Goal: Task Accomplishment & Management: Use online tool/utility

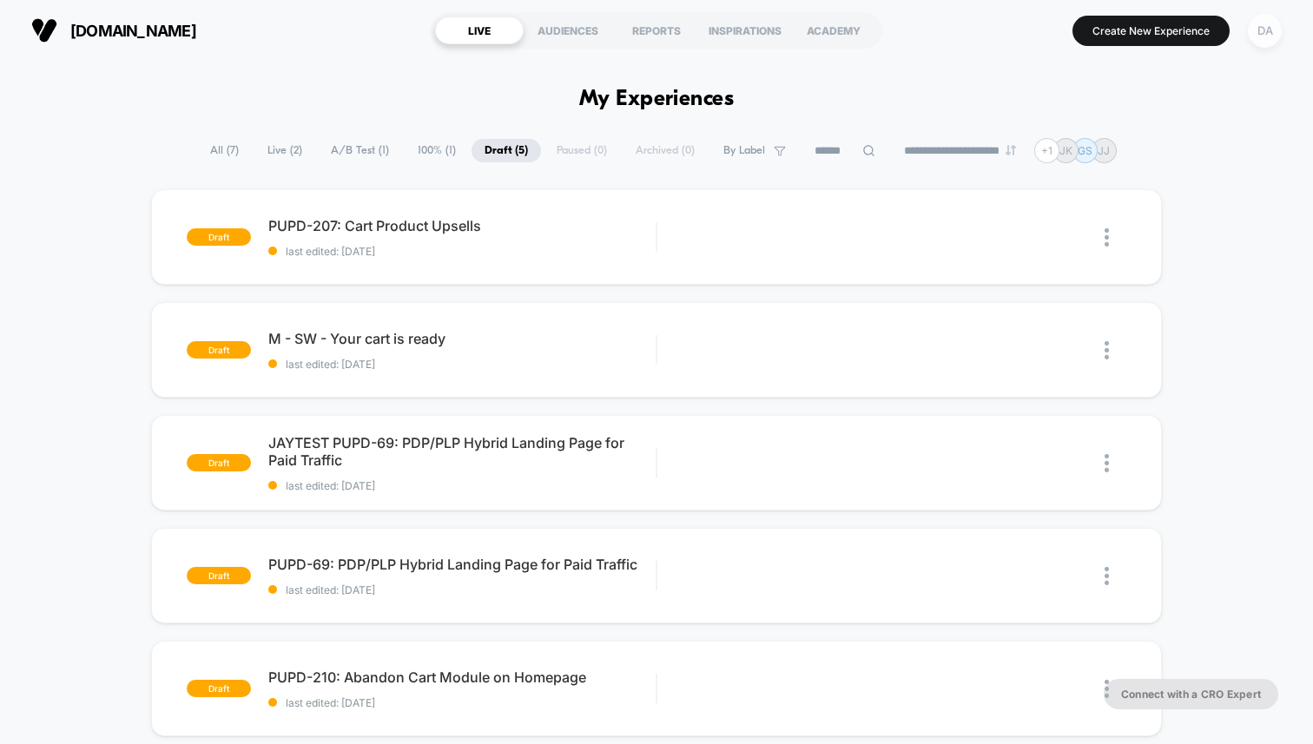
click at [1250, 30] on div "DA" at bounding box center [1265, 31] width 34 height 34
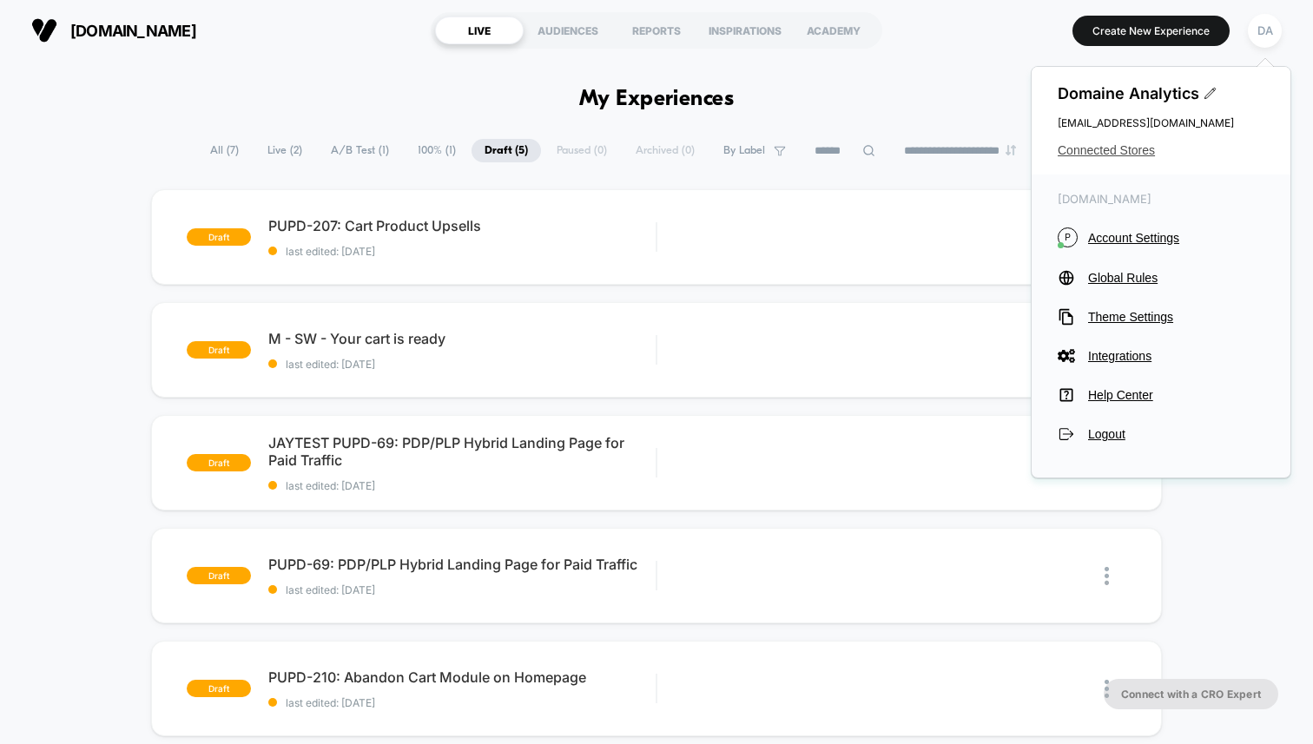
click at [1098, 149] on span "Connected Stores" at bounding box center [1160, 150] width 207 height 14
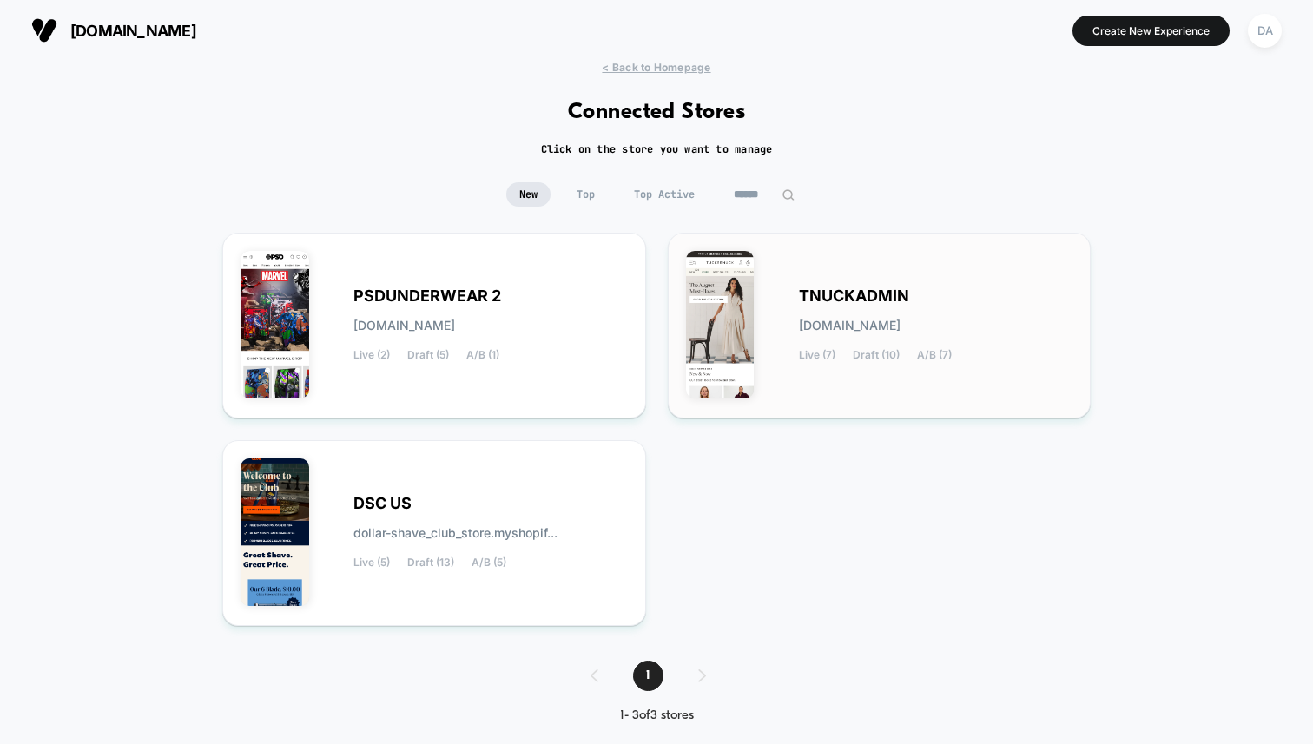
click at [866, 392] on div "TNUCKADMIN [DOMAIN_NAME] Live (7) Draft (10) A/B (7)" at bounding box center [879, 325] width 387 height 149
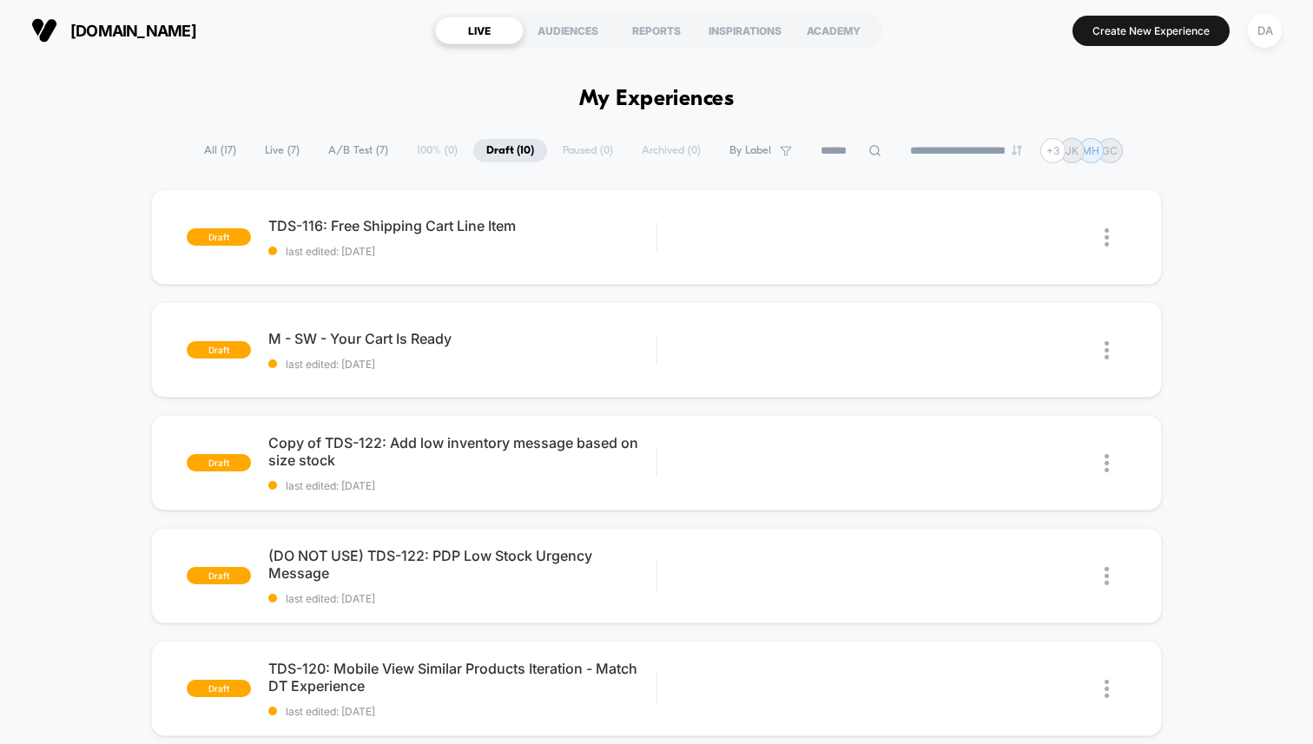
click at [274, 146] on span "Live ( 7 )" at bounding box center [282, 150] width 61 height 23
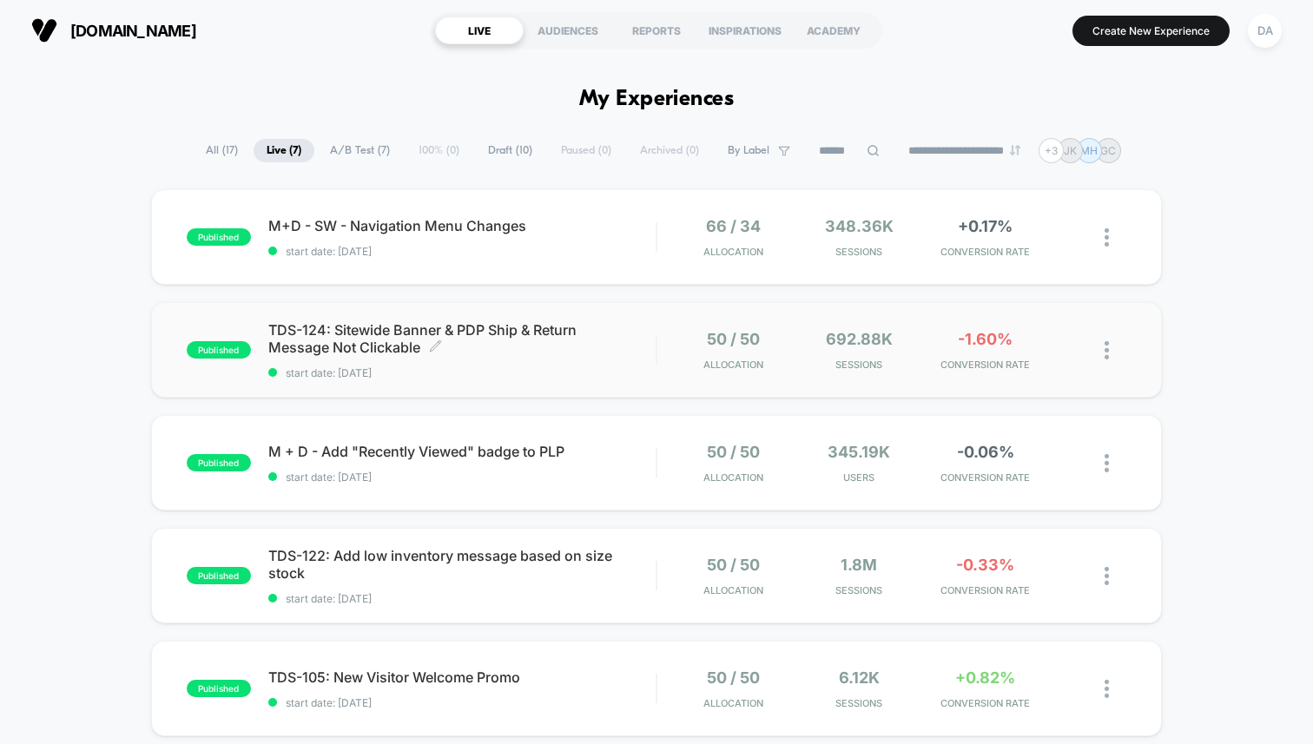
drag, startPoint x: 331, startPoint y: 333, endPoint x: 273, endPoint y: 332, distance: 58.2
click at [273, 332] on span "TDS-124: Sitewide Banner & PDP Ship & Return Message Not Clickable Click to edi…" at bounding box center [461, 338] width 387 height 35
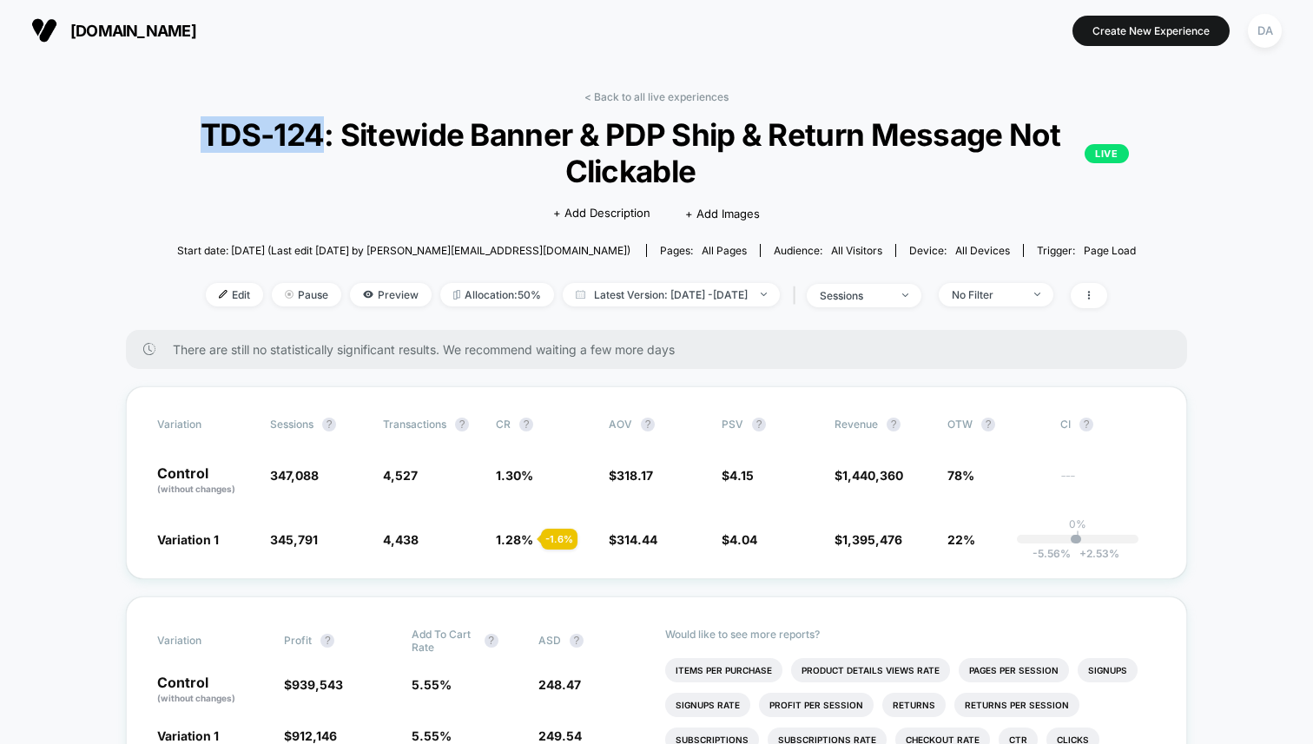
drag, startPoint x: 323, startPoint y: 140, endPoint x: 184, endPoint y: 130, distance: 139.2
click at [184, 130] on span "TDS-124: Sitewide Banner & PDP Ship & Return Message Not Clickable LIVE" at bounding box center [656, 152] width 944 height 73
copy span "TDS-124"
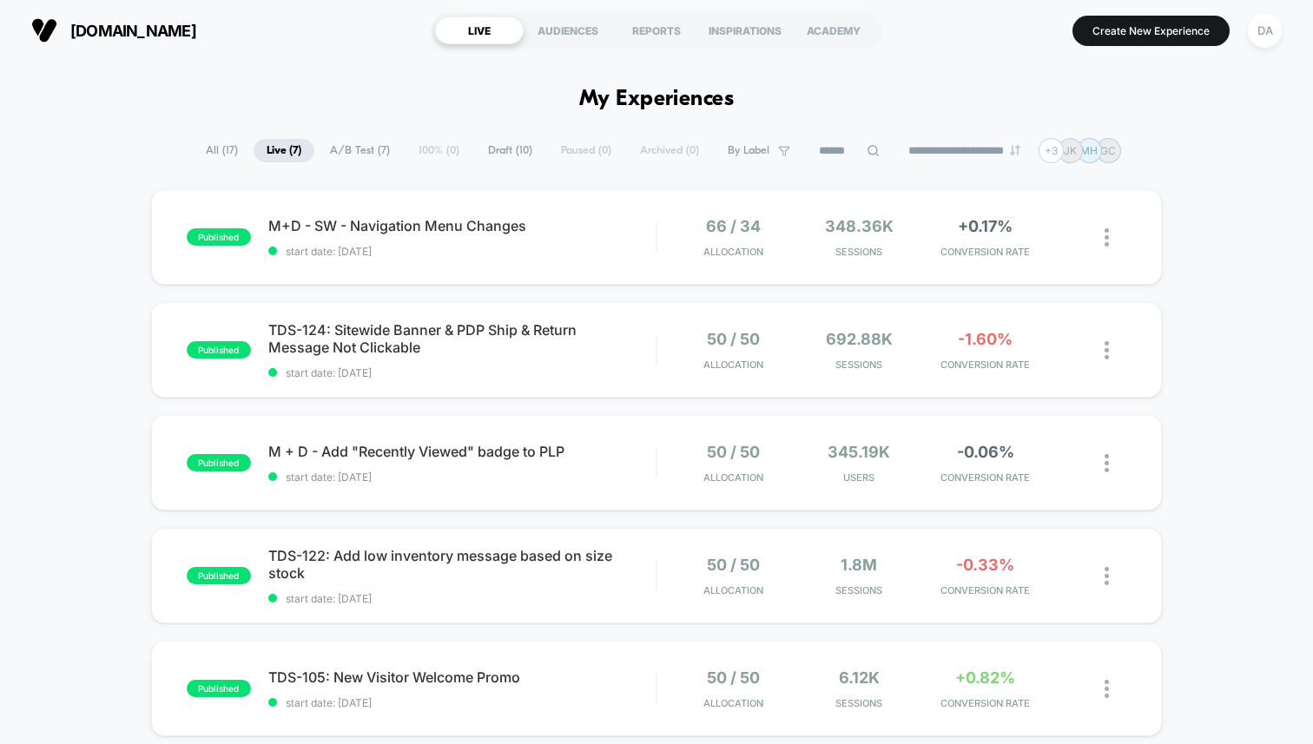
click at [476, 155] on span "Draft ( 10 )" at bounding box center [510, 150] width 70 height 23
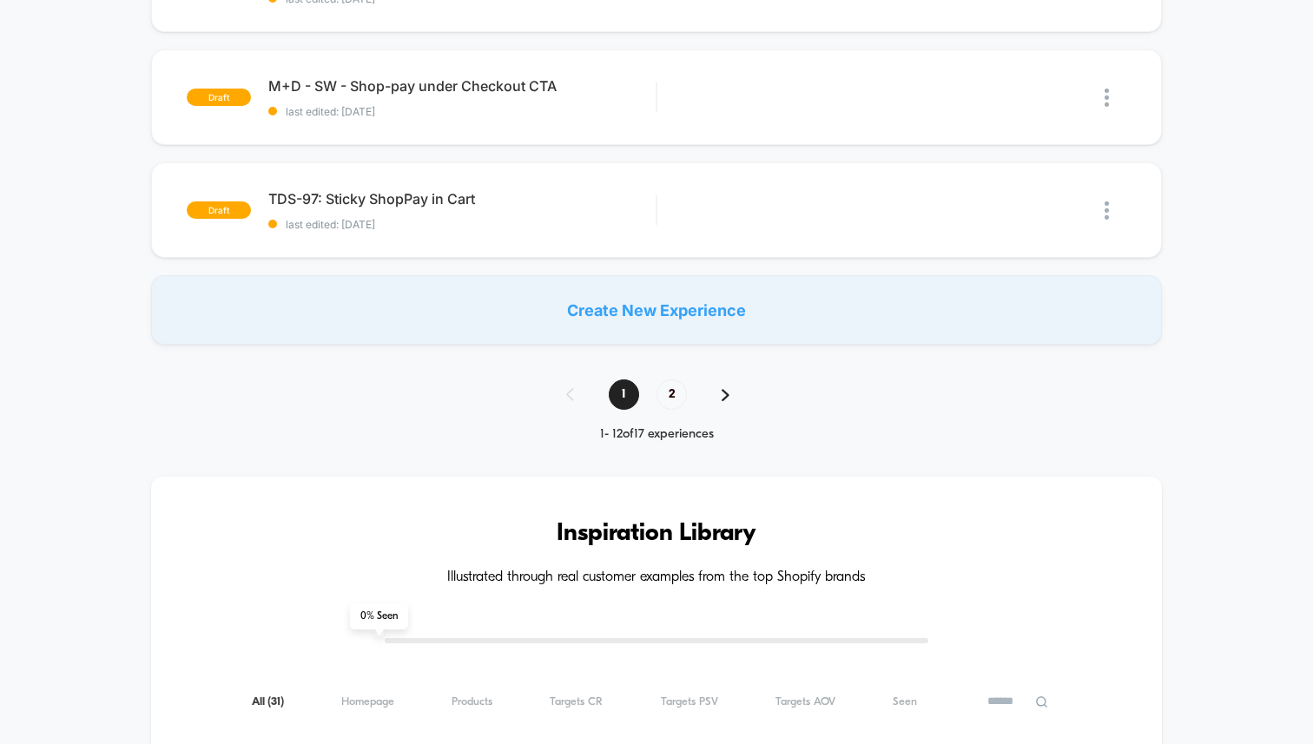
scroll to position [1061, 0]
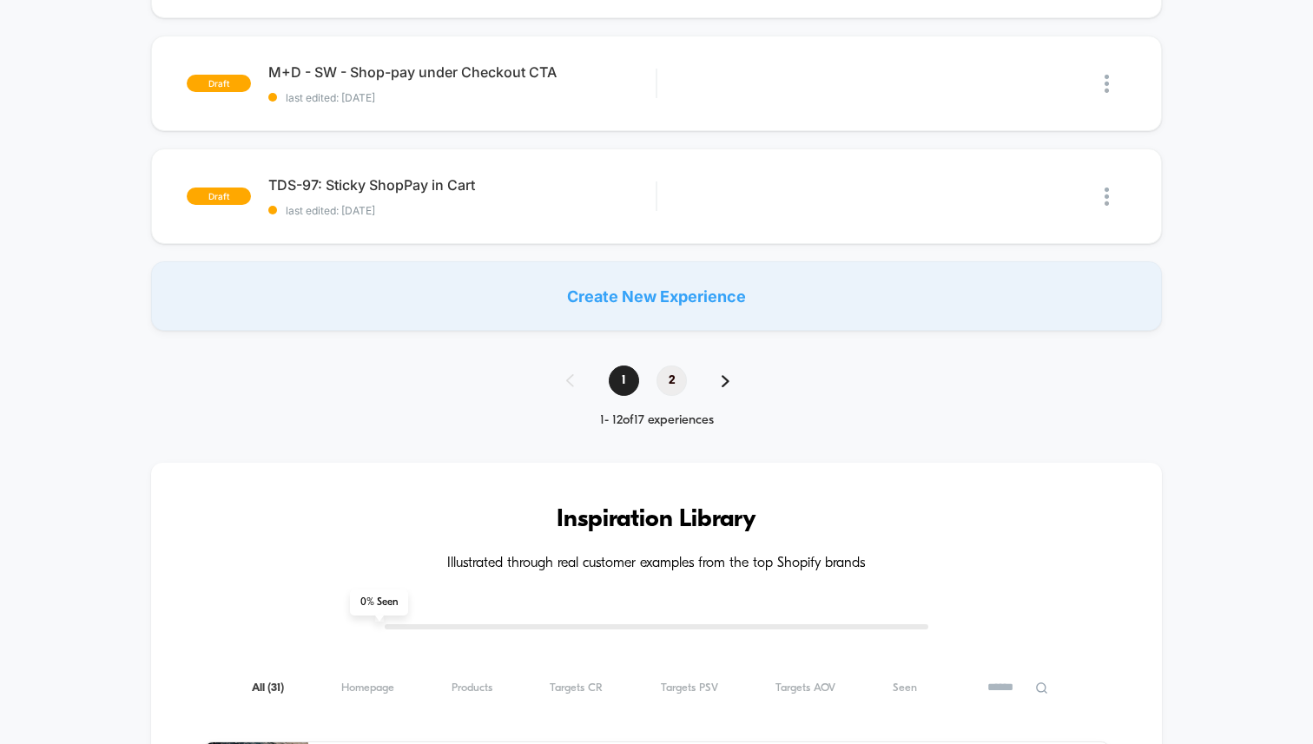
click at [666, 387] on span "2" at bounding box center [671, 380] width 30 height 30
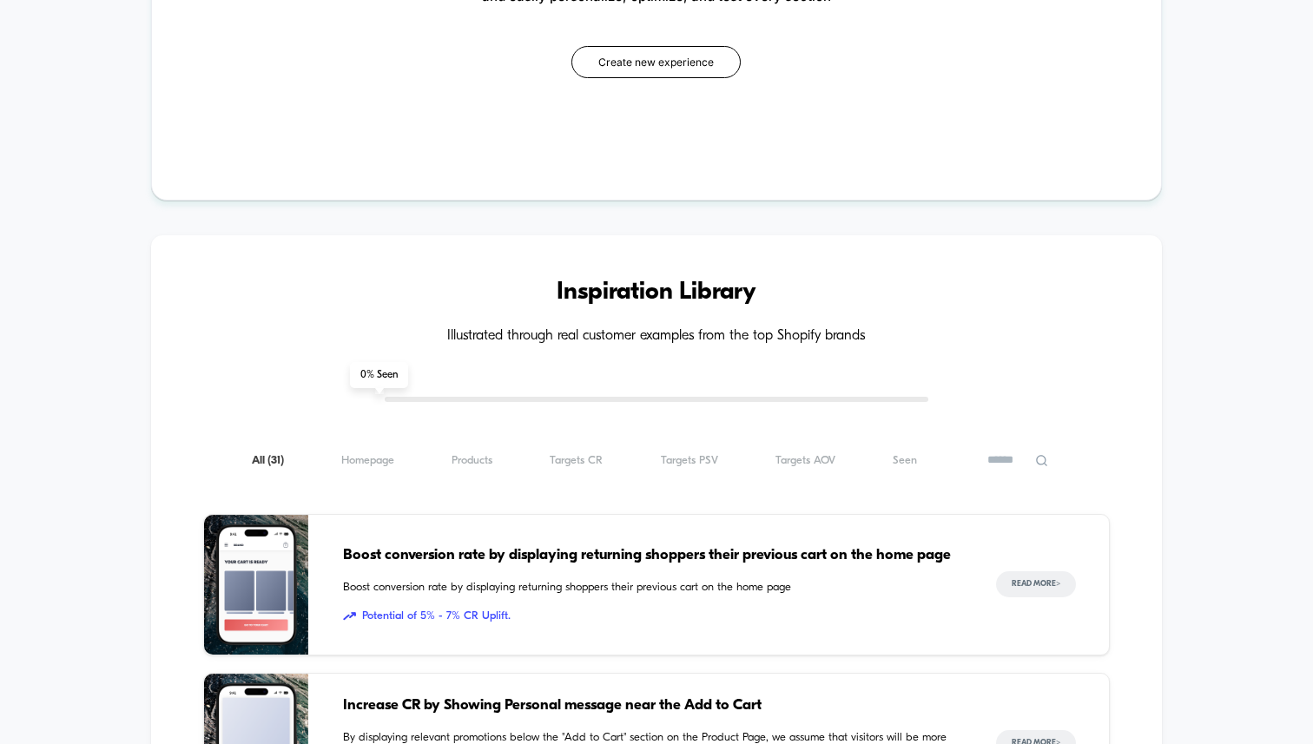
scroll to position [0, 0]
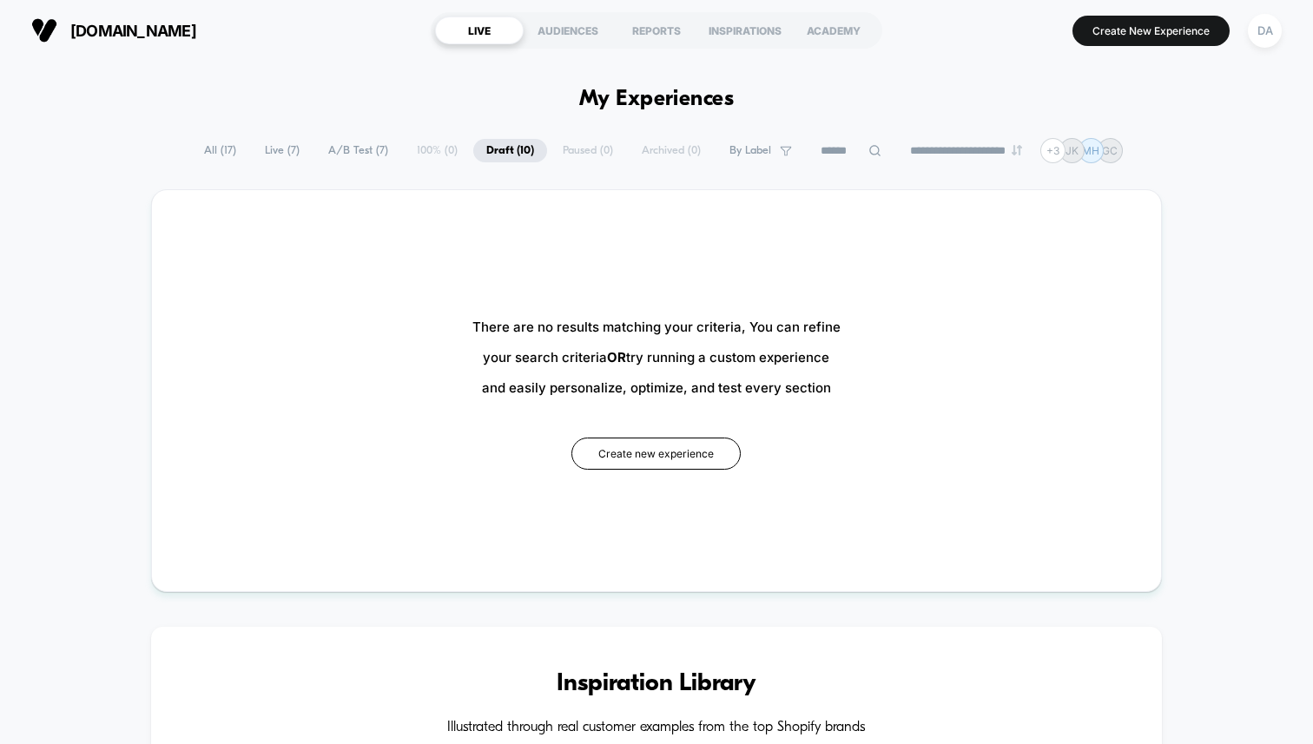
click at [260, 152] on span "Live ( 7 )" at bounding box center [282, 150] width 61 height 23
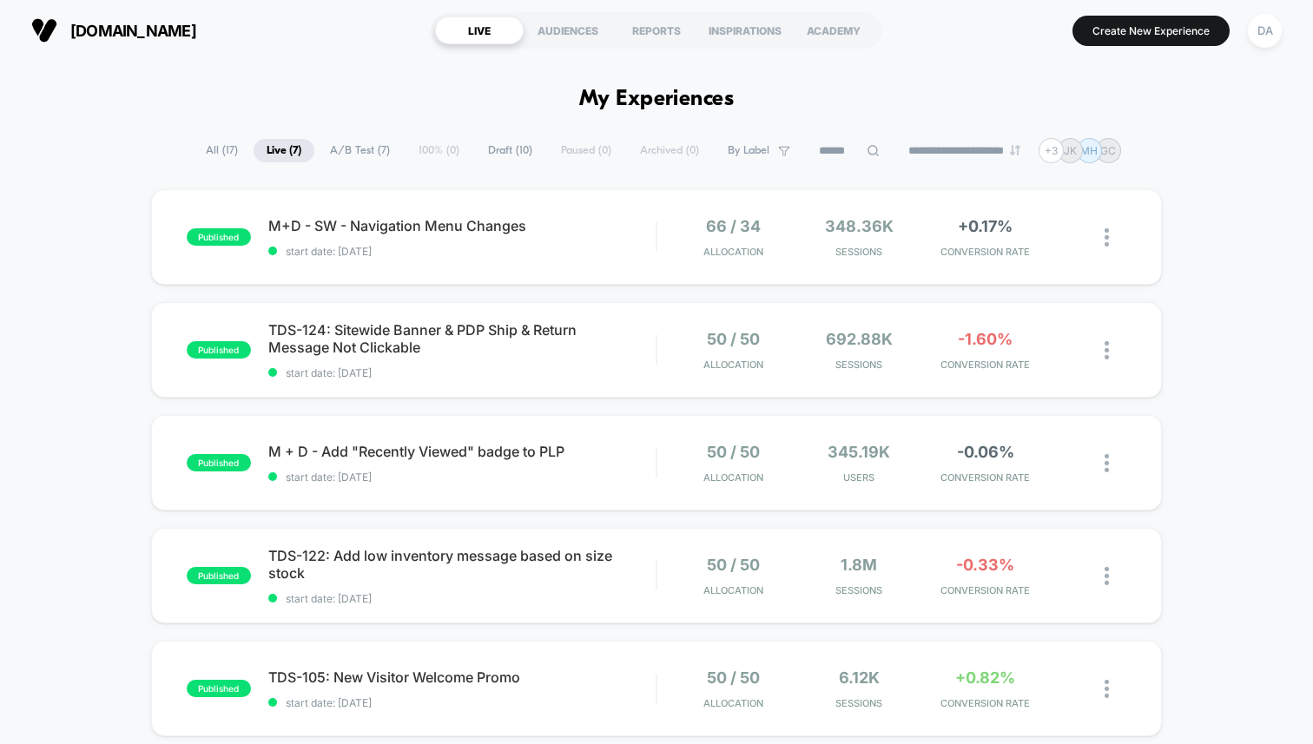
click at [362, 152] on span "A/B Test ( 7 )" at bounding box center [360, 150] width 86 height 23
click at [478, 151] on span "Draft ( 10 )" at bounding box center [510, 150] width 70 height 23
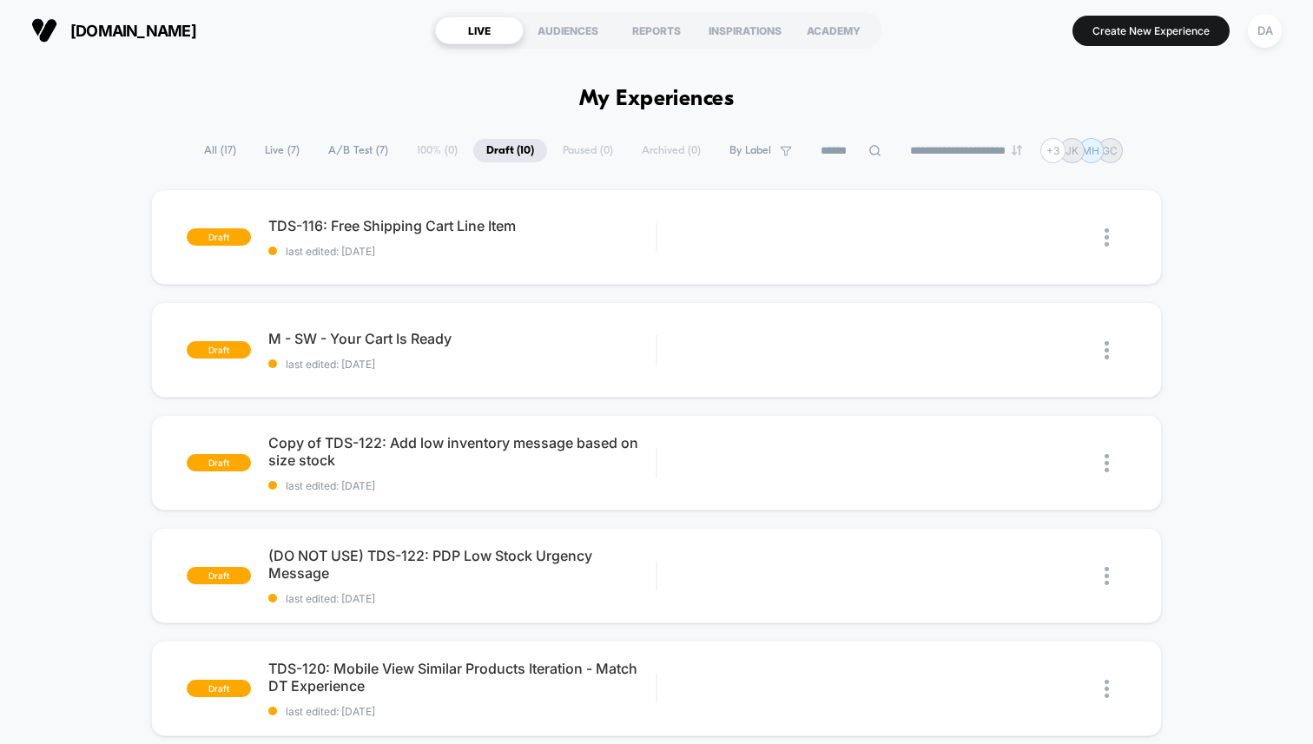
click at [868, 151] on icon at bounding box center [874, 150] width 13 height 13
type input "***"
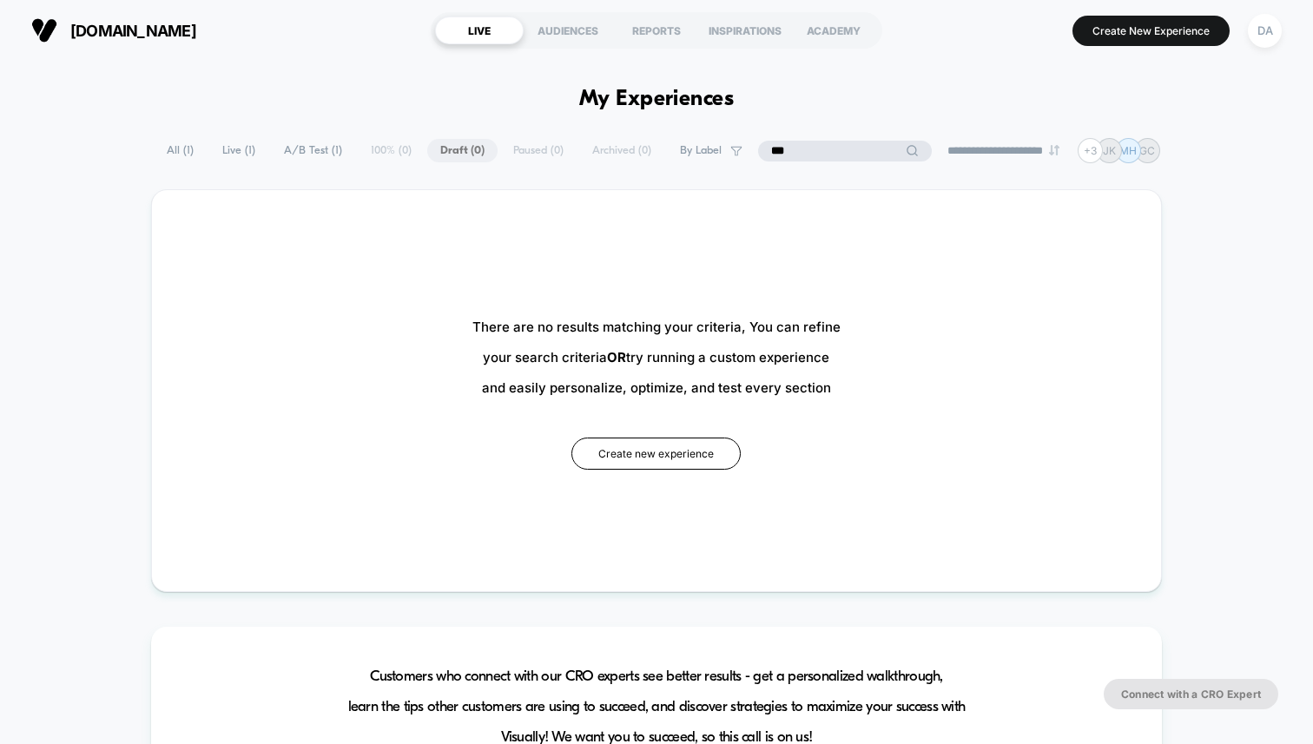
click at [868, 148] on input "***" at bounding box center [845, 151] width 174 height 21
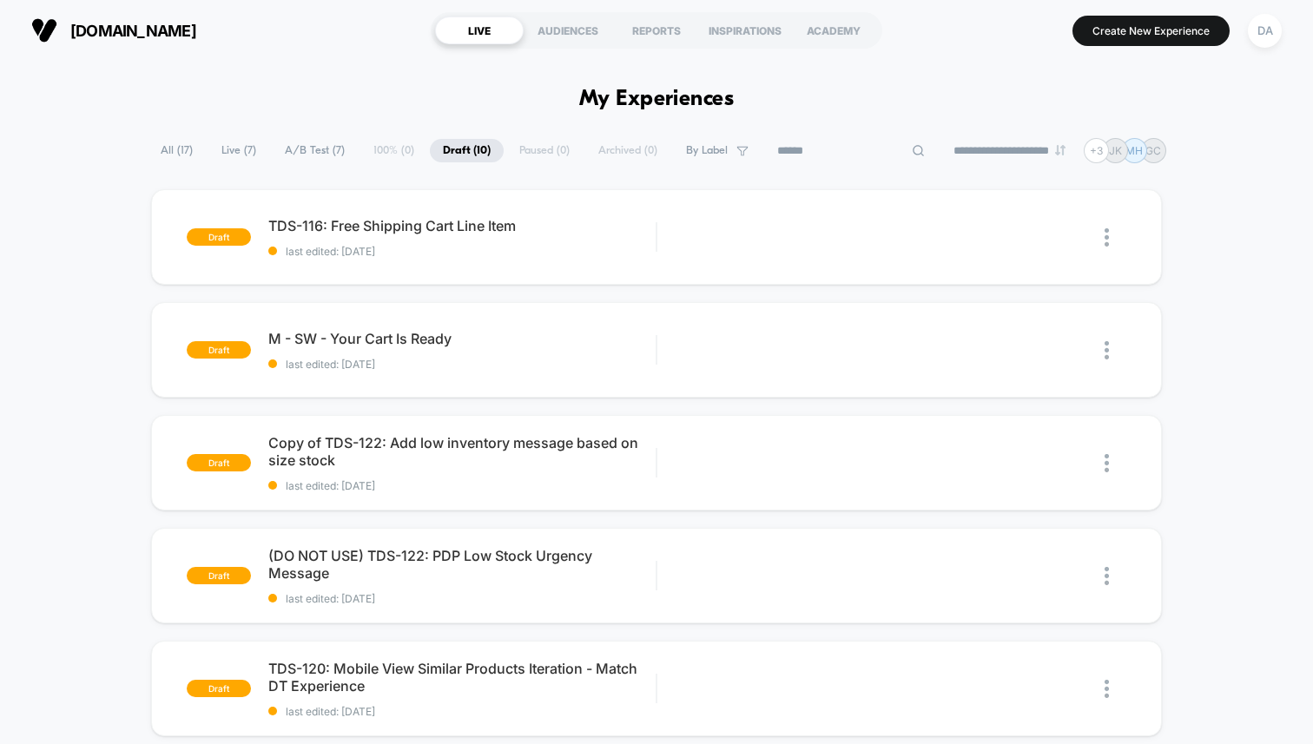
click at [171, 149] on span "All ( 17 )" at bounding box center [177, 150] width 58 height 23
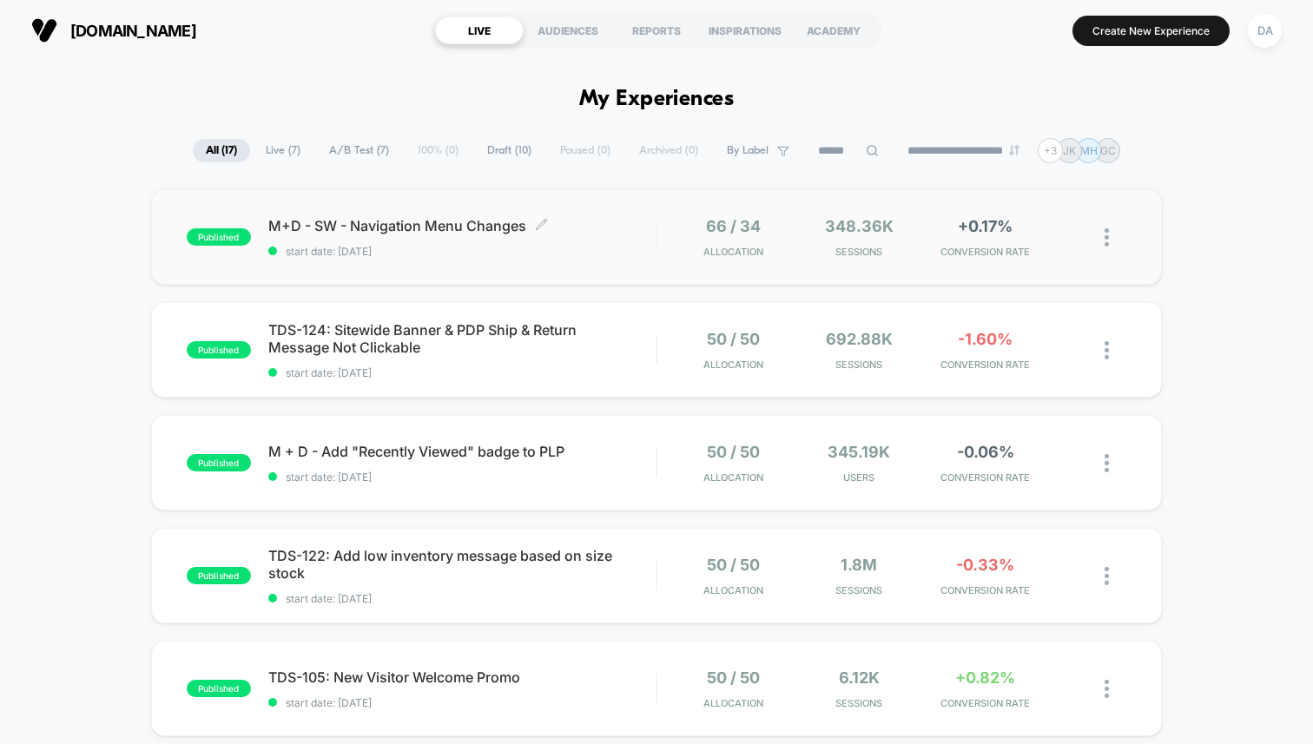
click at [439, 223] on span "M+D - SW - Navigation Menu Changes Click to edit experience details" at bounding box center [461, 225] width 387 height 17
click at [352, 158] on span "A/B Test ( 7 )" at bounding box center [359, 150] width 86 height 23
click at [496, 159] on span "Draft ( 10 )" at bounding box center [510, 150] width 70 height 23
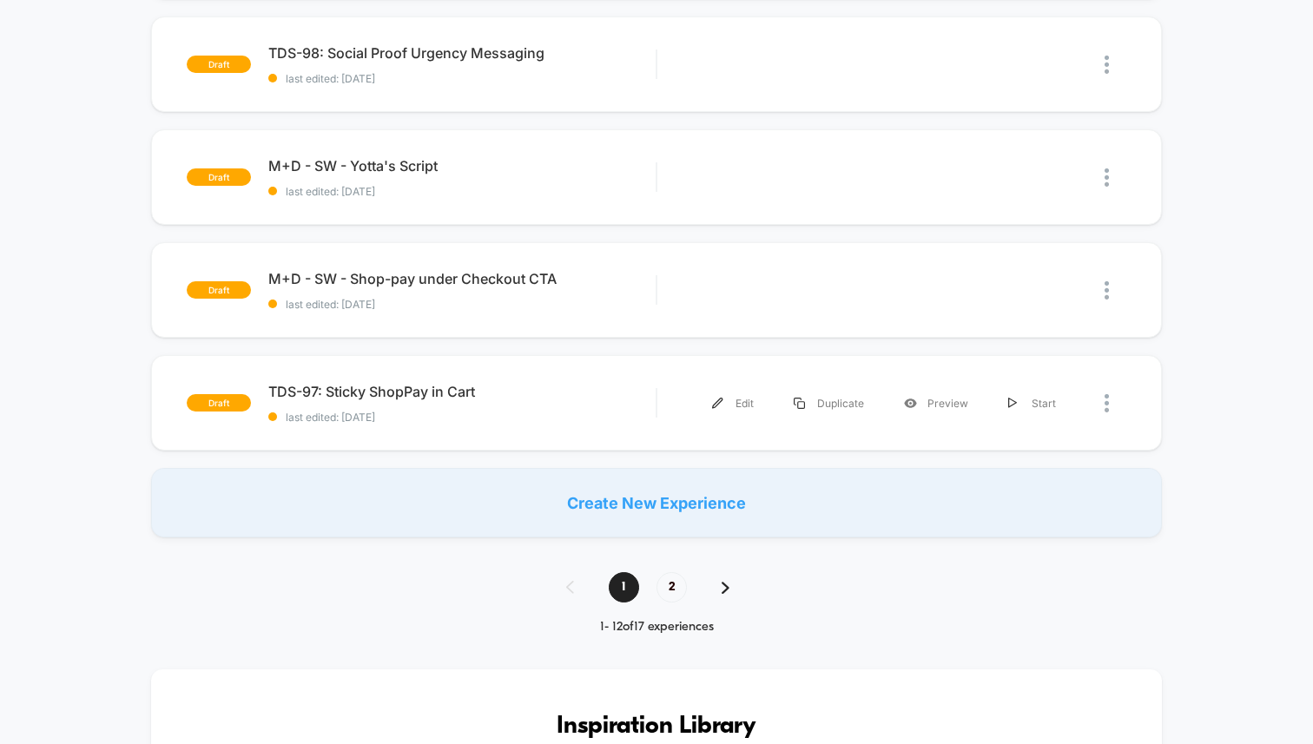
scroll to position [855, 0]
click at [675, 589] on span "2" at bounding box center [671, 586] width 30 height 30
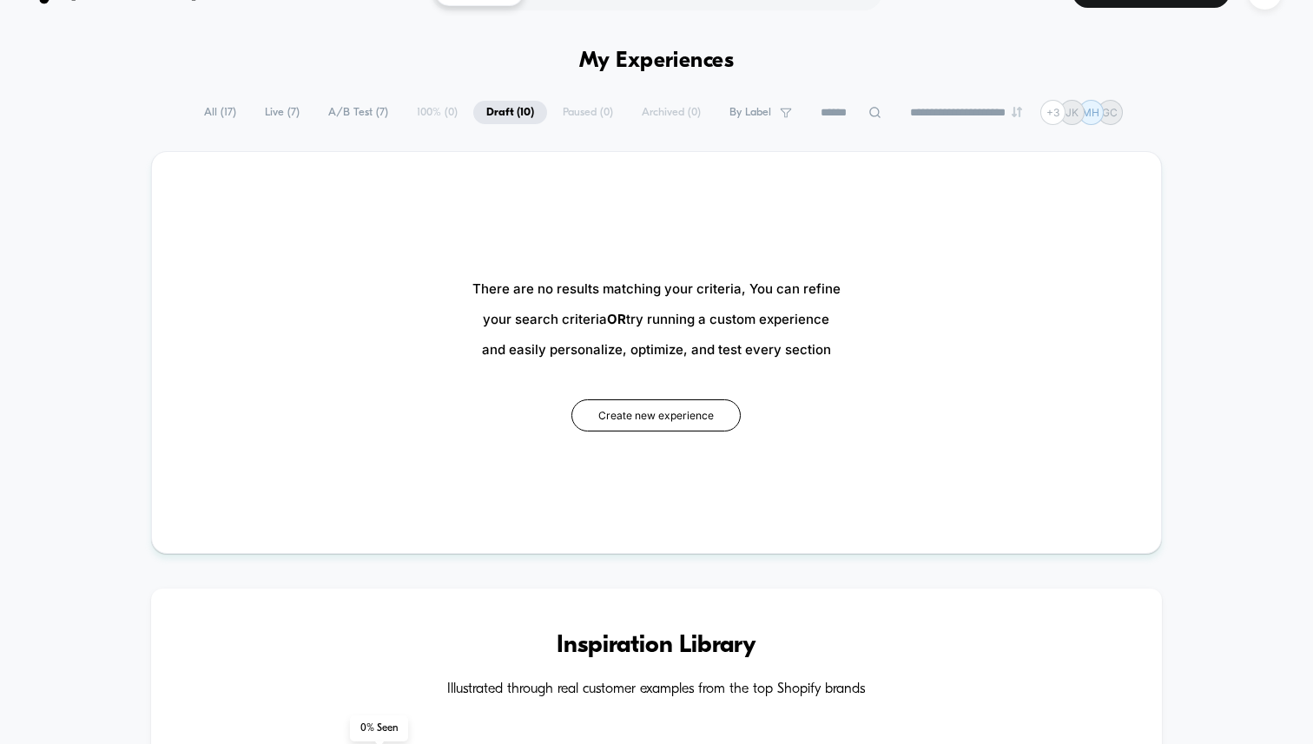
scroll to position [0, 0]
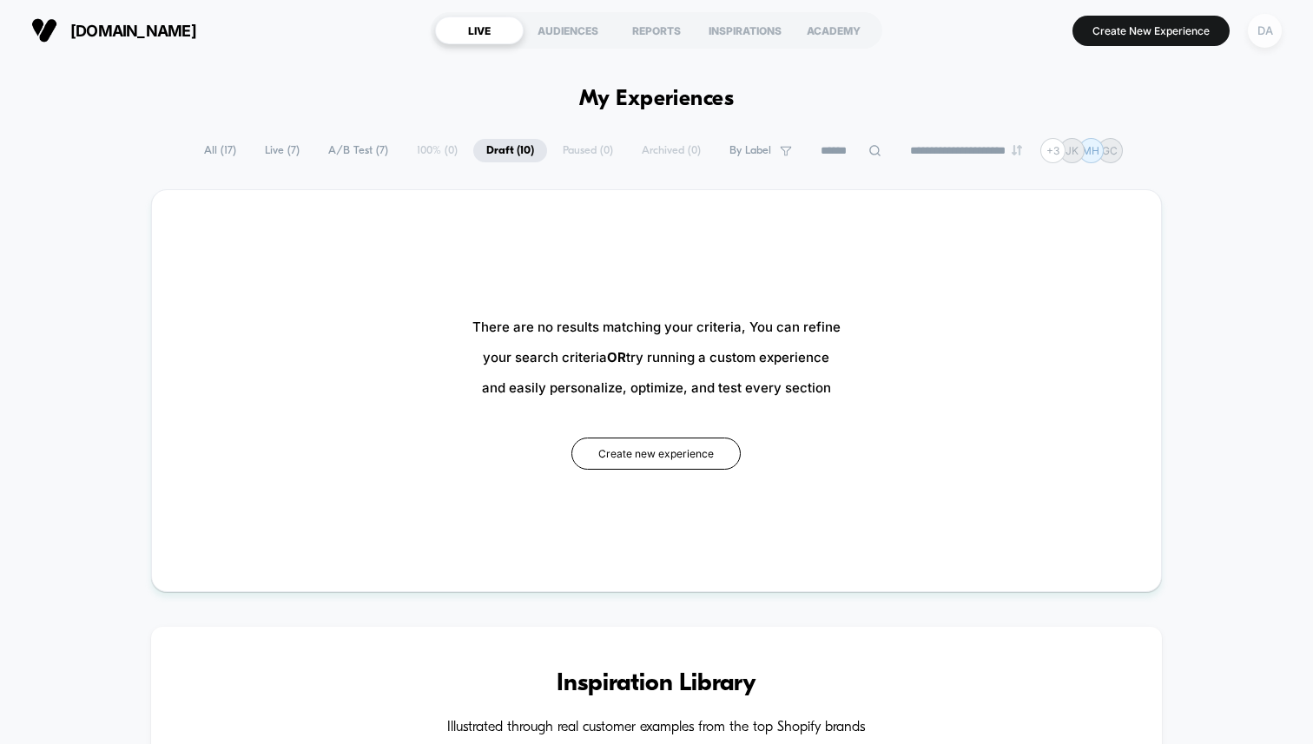
click at [1268, 29] on div "DA" at bounding box center [1265, 31] width 34 height 34
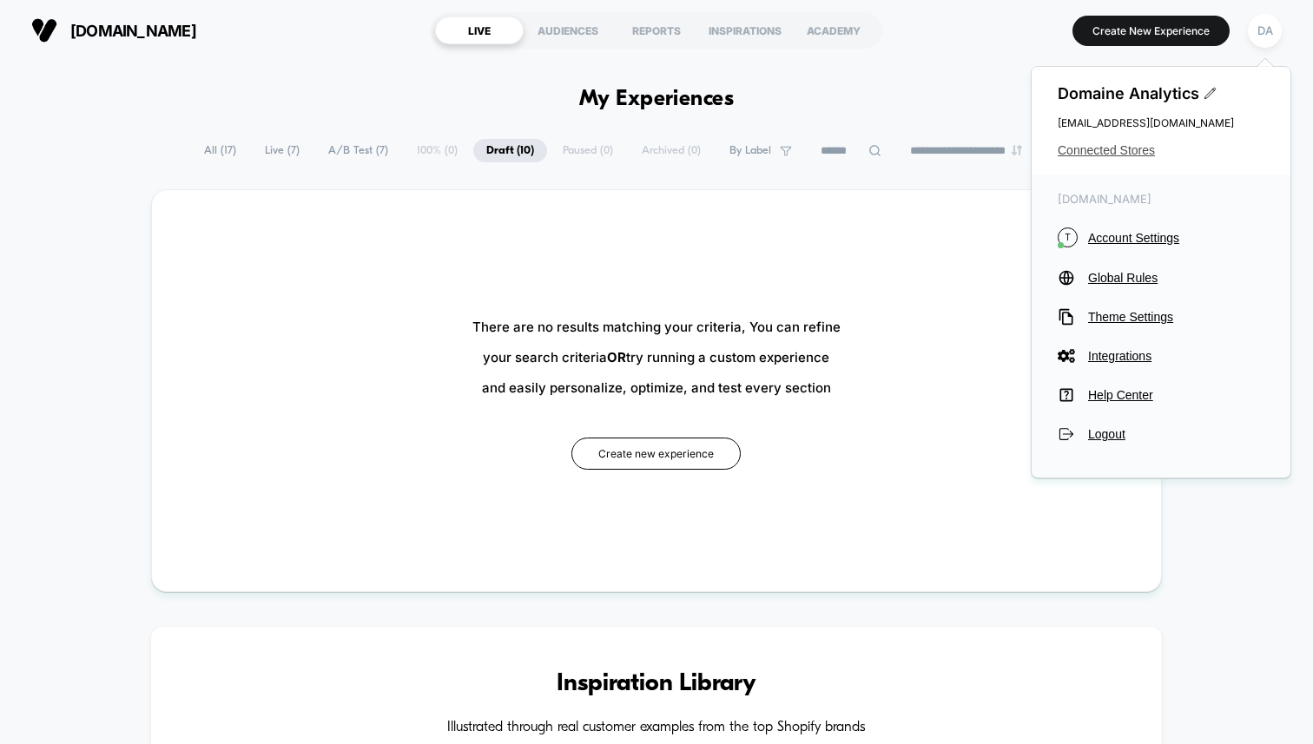
click at [1111, 150] on span "Connected Stores" at bounding box center [1160, 150] width 207 height 14
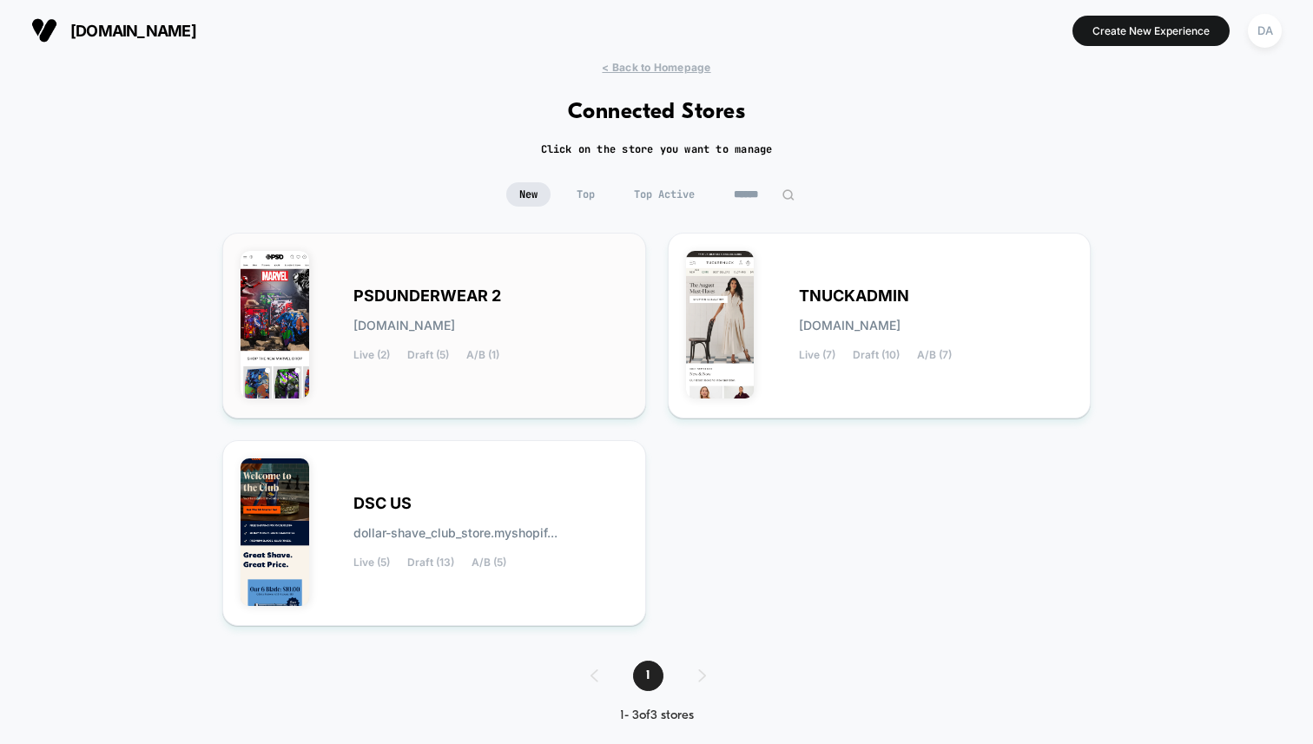
click at [543, 298] on div "PSDUNDERWEAR 2 [DOMAIN_NAME] Live (2) Draft (5) A/B (1)" at bounding box center [490, 325] width 274 height 71
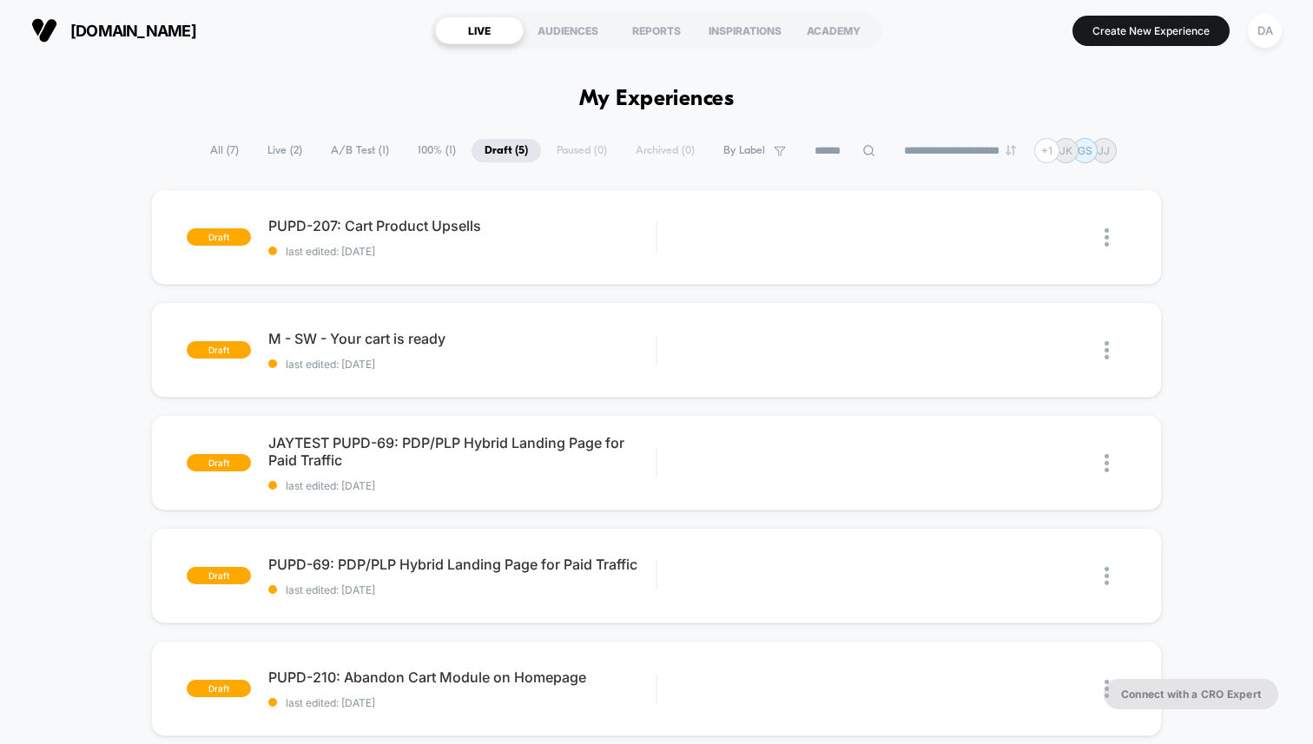
click at [365, 152] on span "A/B Test ( 1 )" at bounding box center [360, 150] width 84 height 23
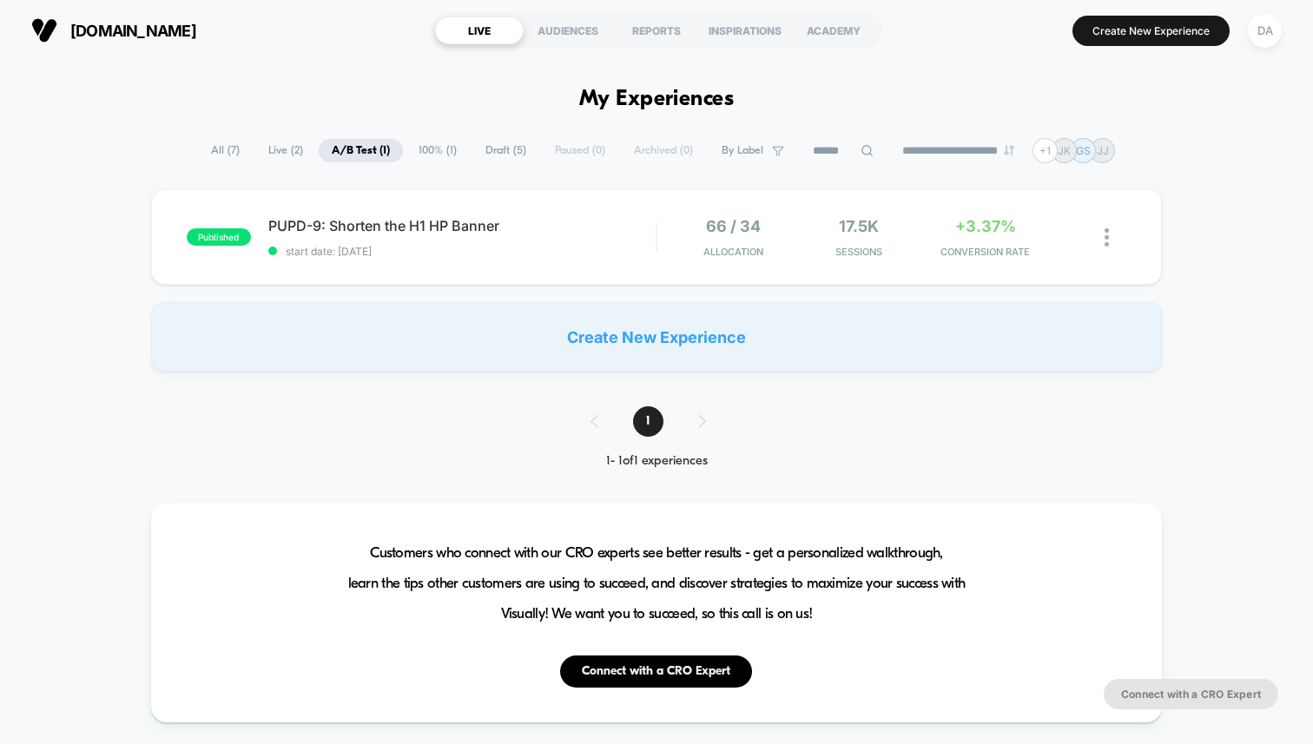
click at [499, 152] on span "Draft ( 5 )" at bounding box center [505, 150] width 67 height 23
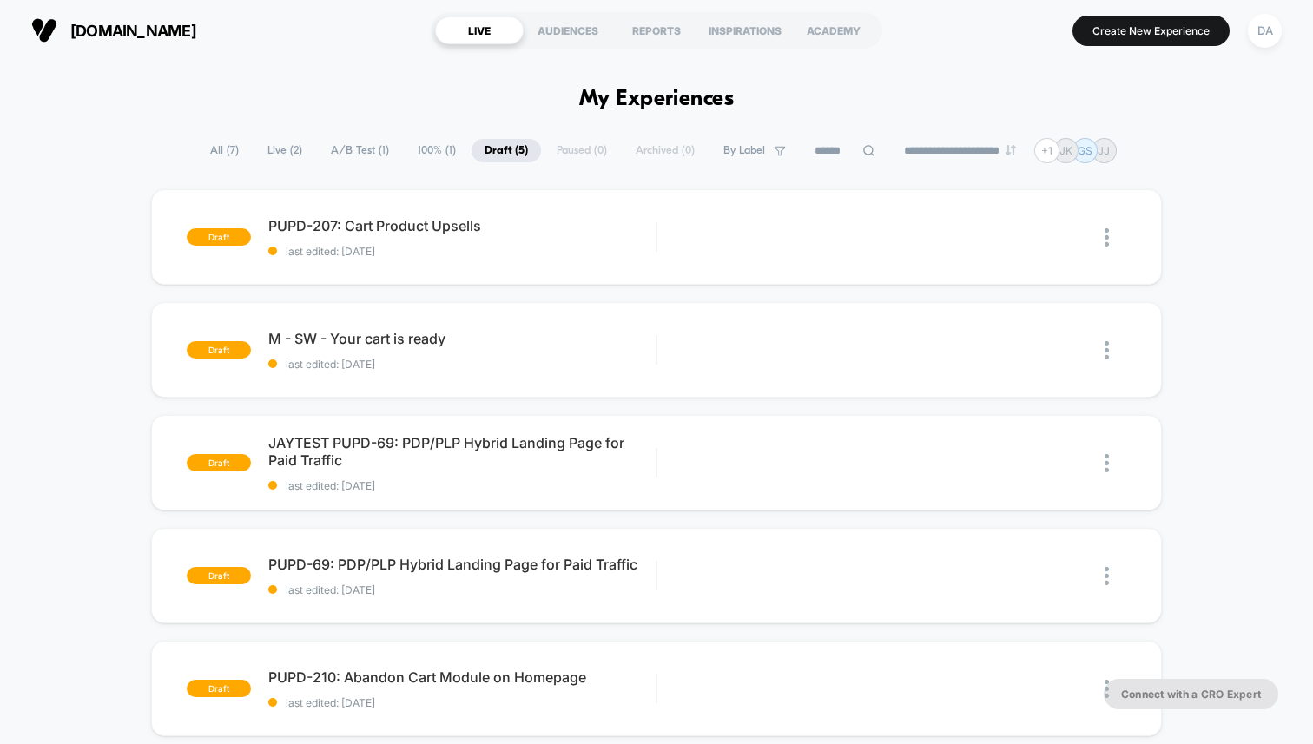
click at [338, 151] on span "A/B Test ( 1 )" at bounding box center [360, 150] width 84 height 23
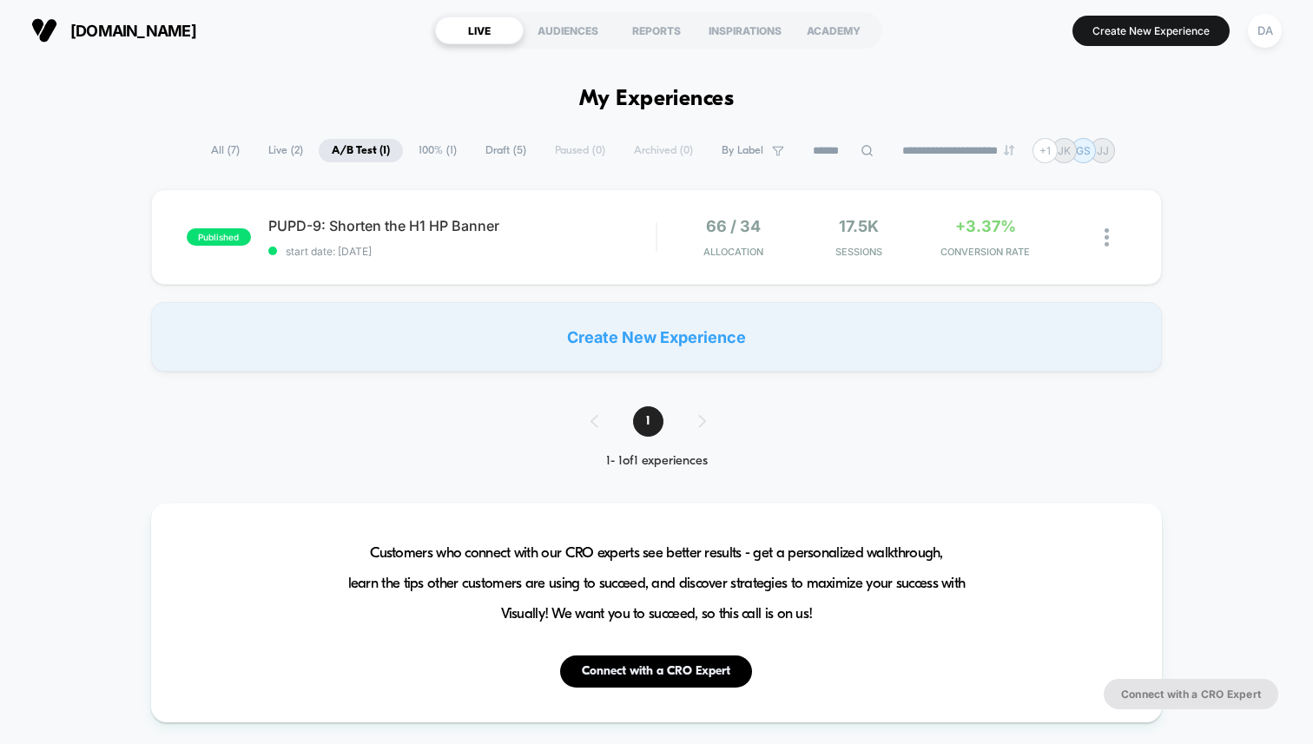
click at [280, 148] on span "Live ( 2 )" at bounding box center [285, 150] width 61 height 23
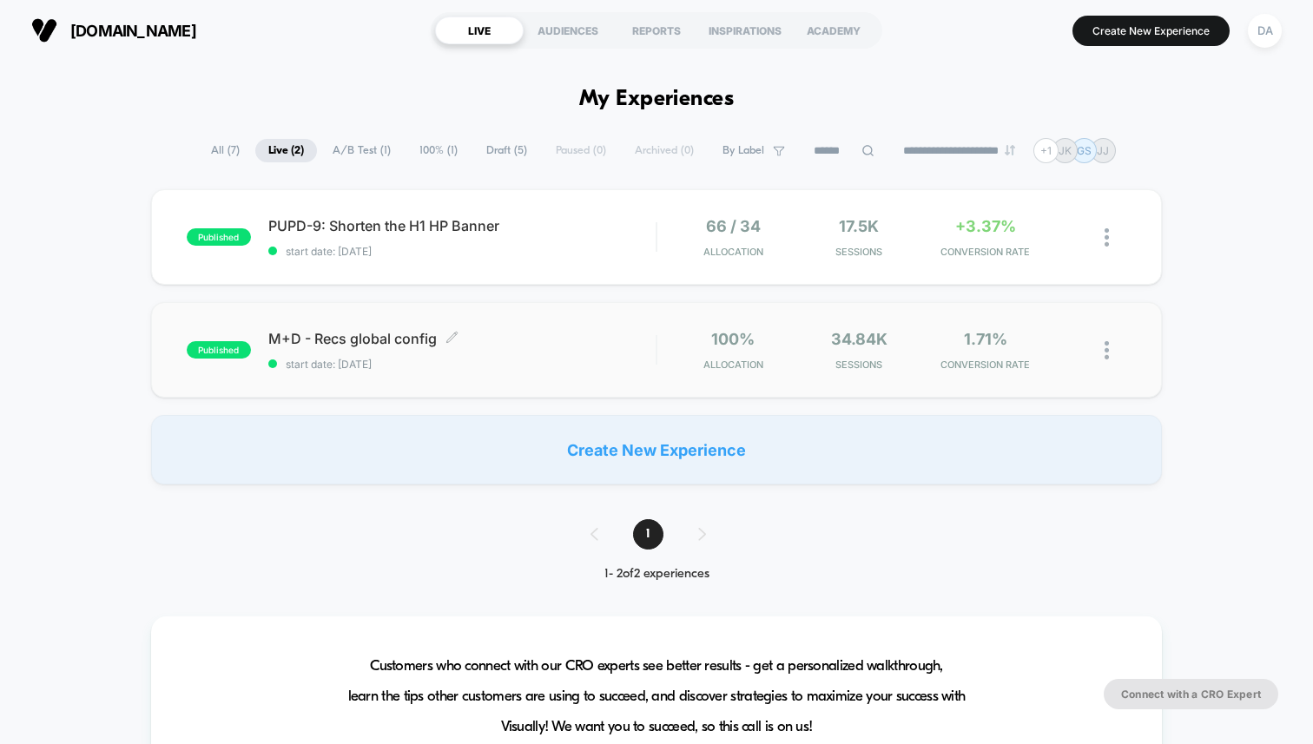
click at [363, 335] on span "M+D - Recs global config Click to edit experience details" at bounding box center [461, 338] width 387 height 17
click at [325, 217] on span "PUPD-9: Shorten the H1 HP Banner Click to edit experience details" at bounding box center [461, 225] width 387 height 17
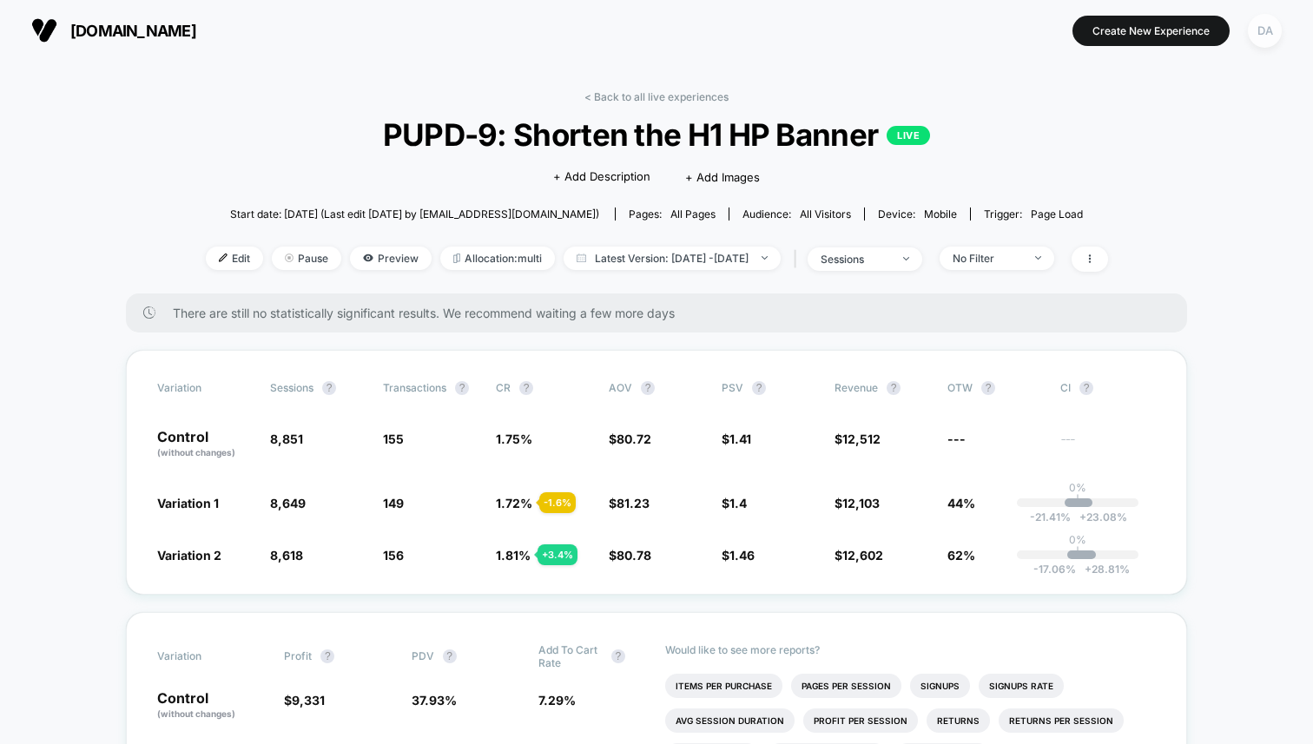
click at [1261, 33] on div "DA" at bounding box center [1265, 31] width 34 height 34
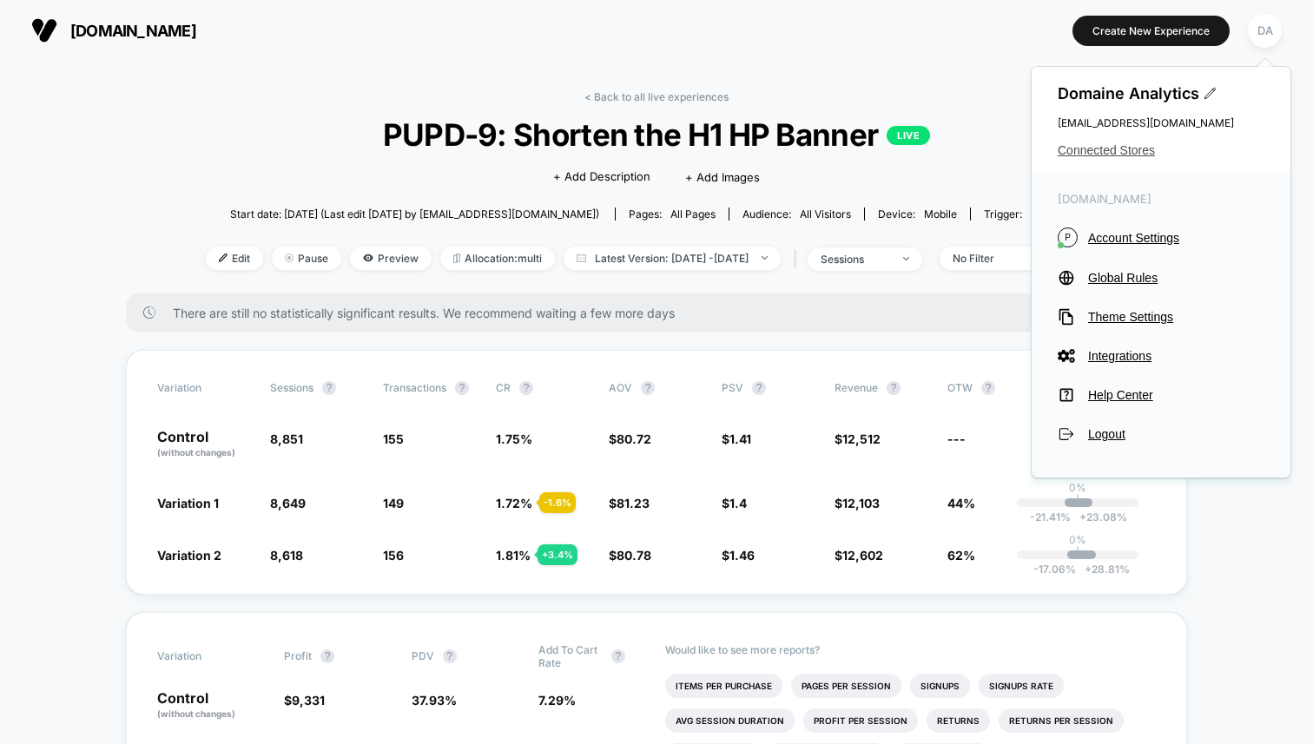
click at [1110, 143] on span "Connected Stores" at bounding box center [1160, 150] width 207 height 14
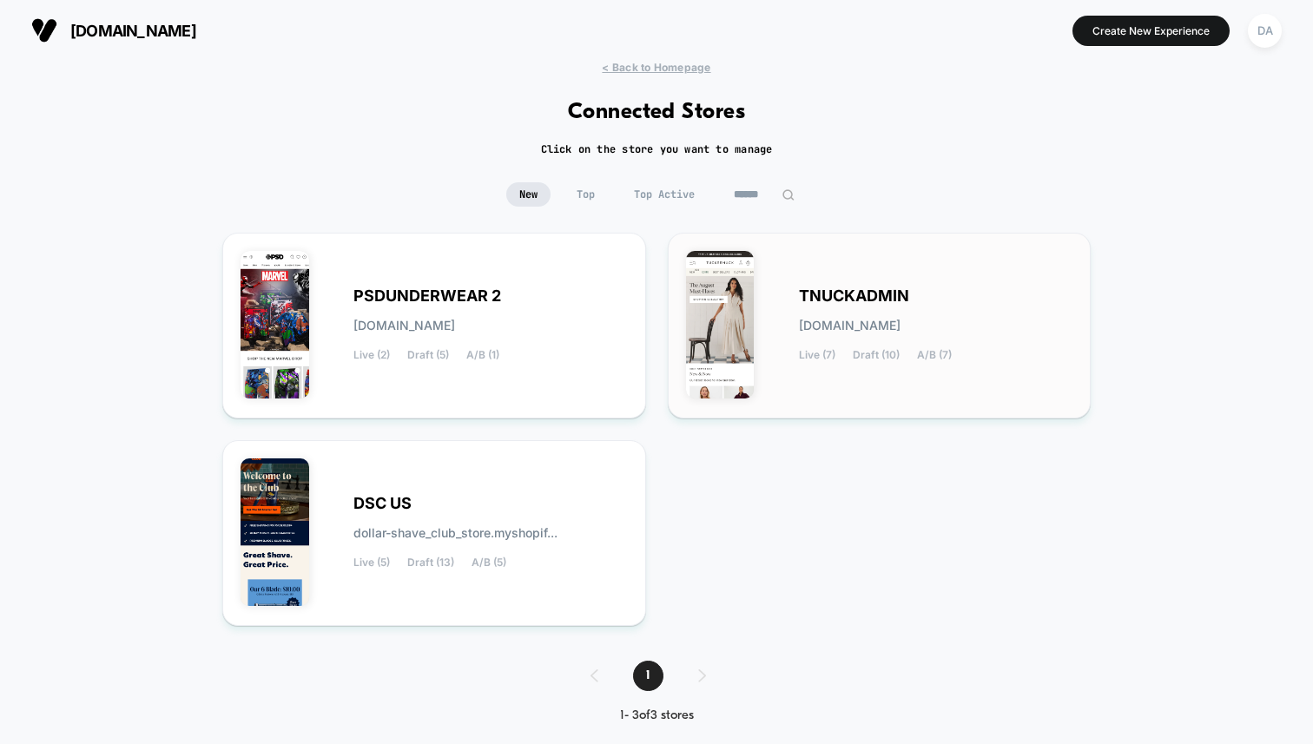
click at [878, 274] on div "TNUCKADMIN [DOMAIN_NAME] Live (7) Draft (10) A/B (7)" at bounding box center [879, 325] width 387 height 149
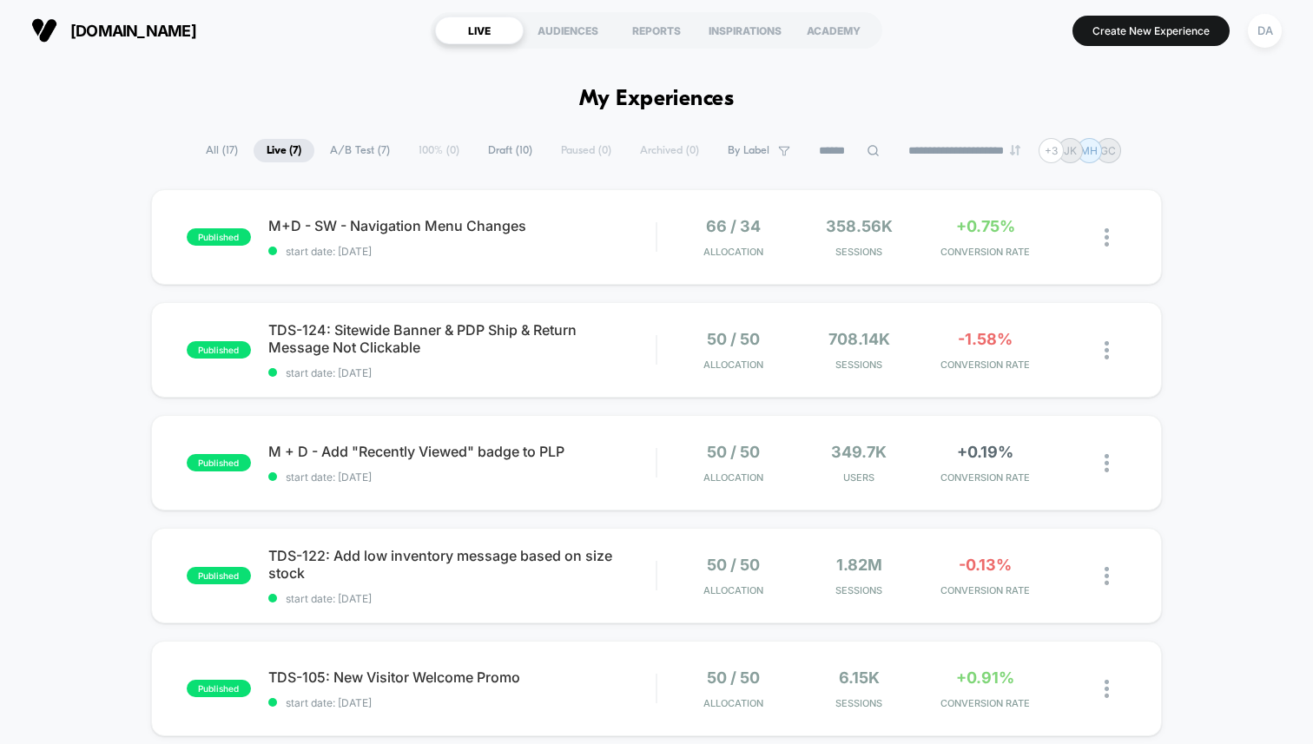
click at [357, 148] on span "A/B Test ( 7 )" at bounding box center [360, 150] width 86 height 23
click at [504, 158] on span "Draft ( 10 )" at bounding box center [510, 150] width 70 height 23
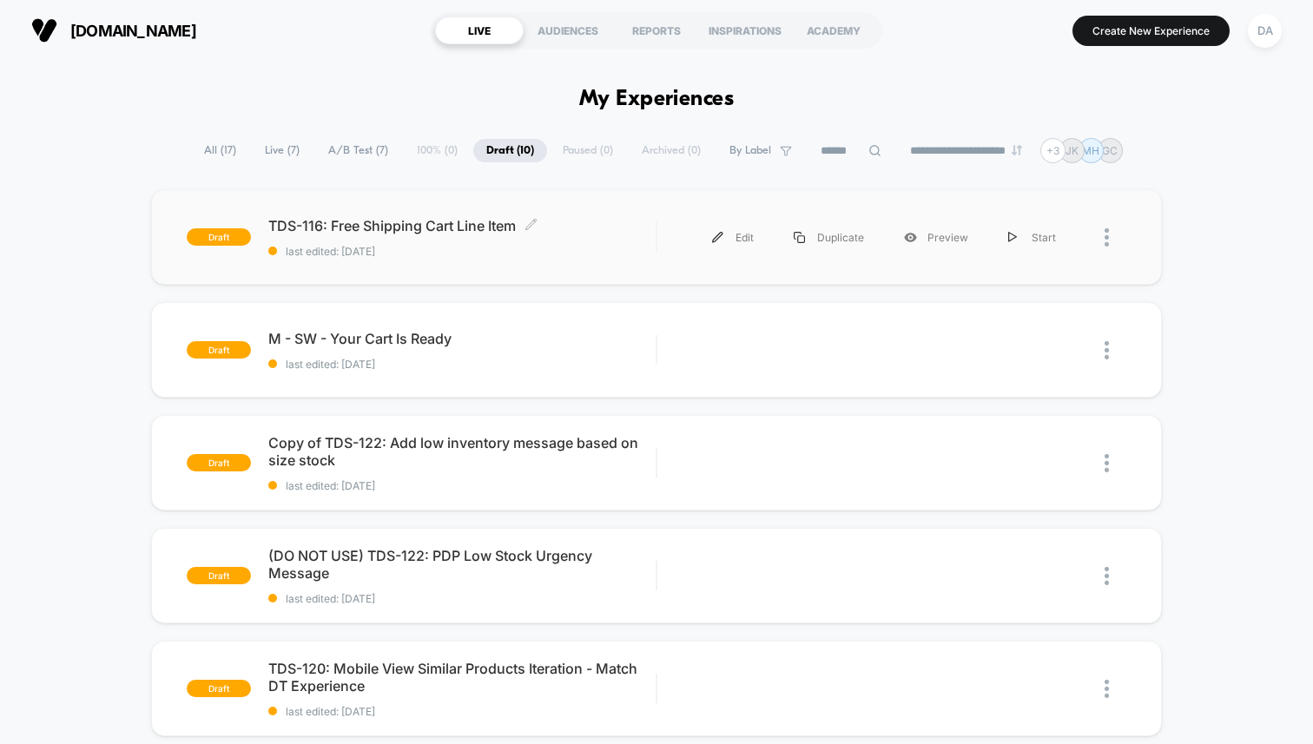
click at [446, 234] on div "TDS-116: Free Shipping Cart Line Item Click to edit experience details Click to…" at bounding box center [461, 237] width 387 height 41
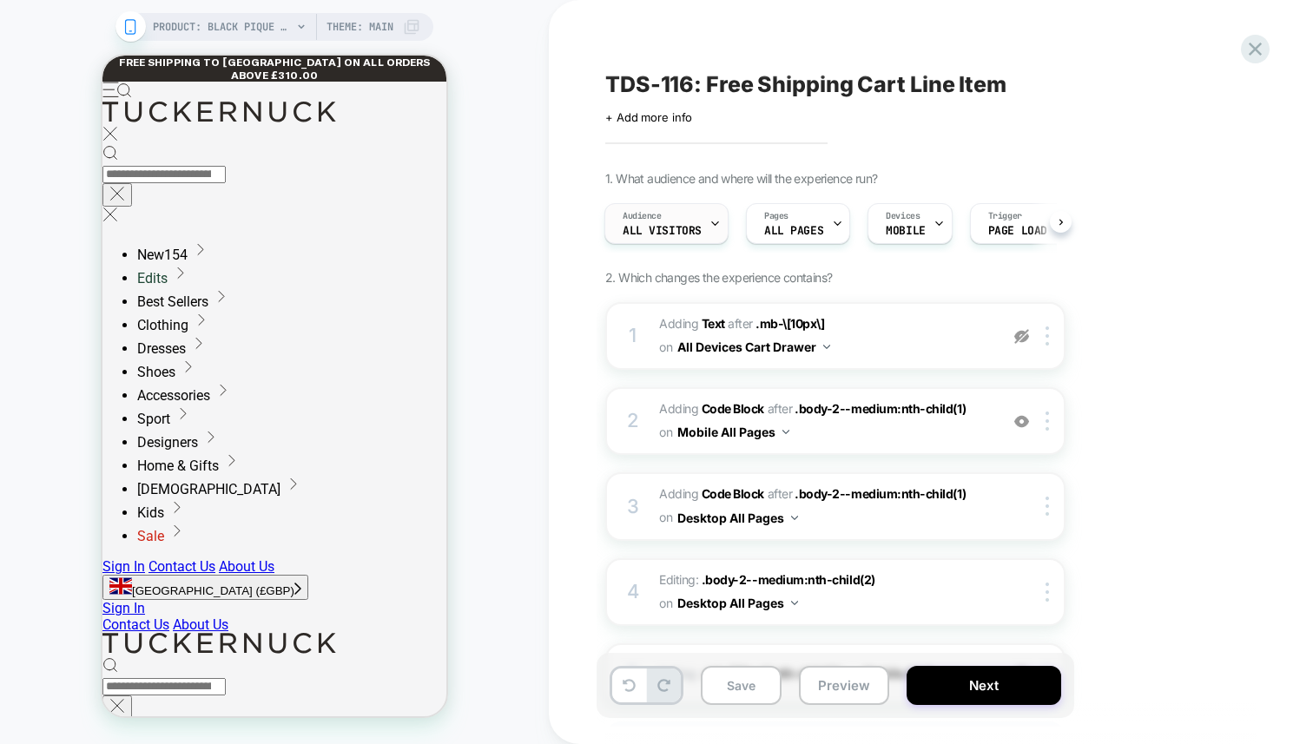
click at [658, 241] on div "Audience All Visitors" at bounding box center [662, 223] width 114 height 39
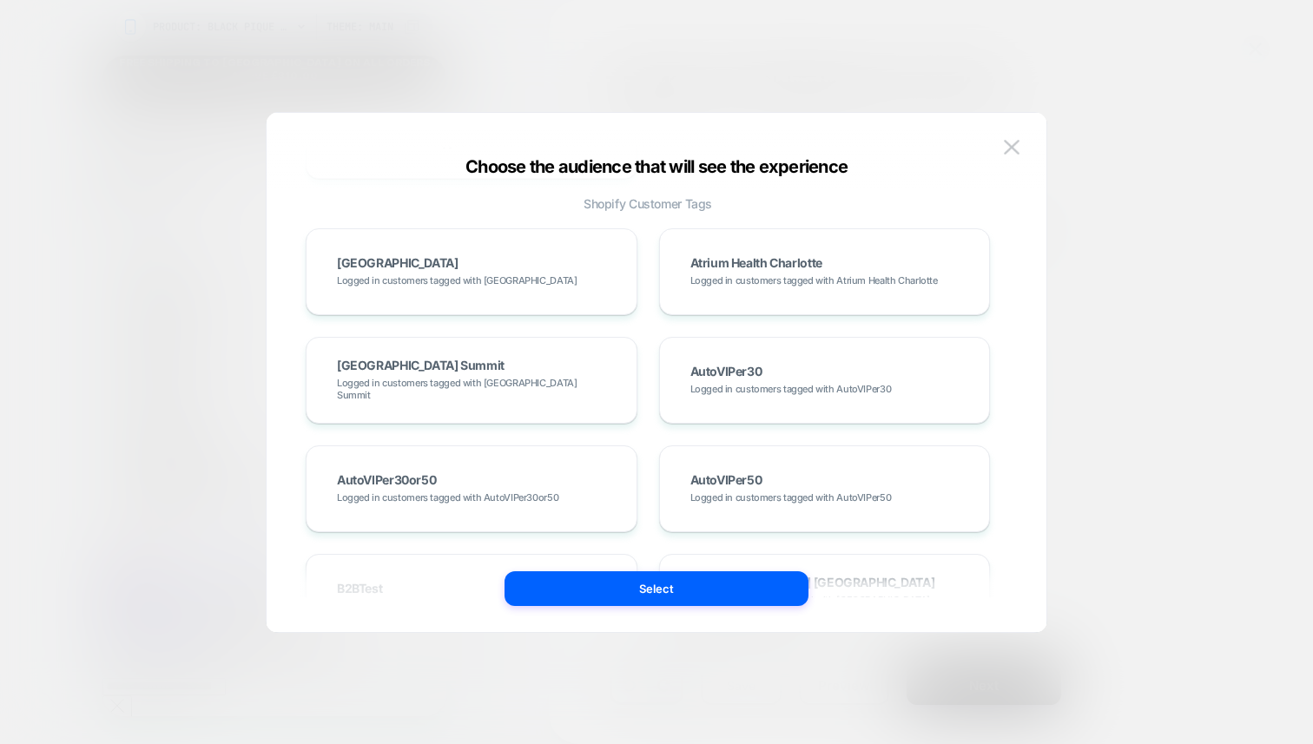
scroll to position [900, 0]
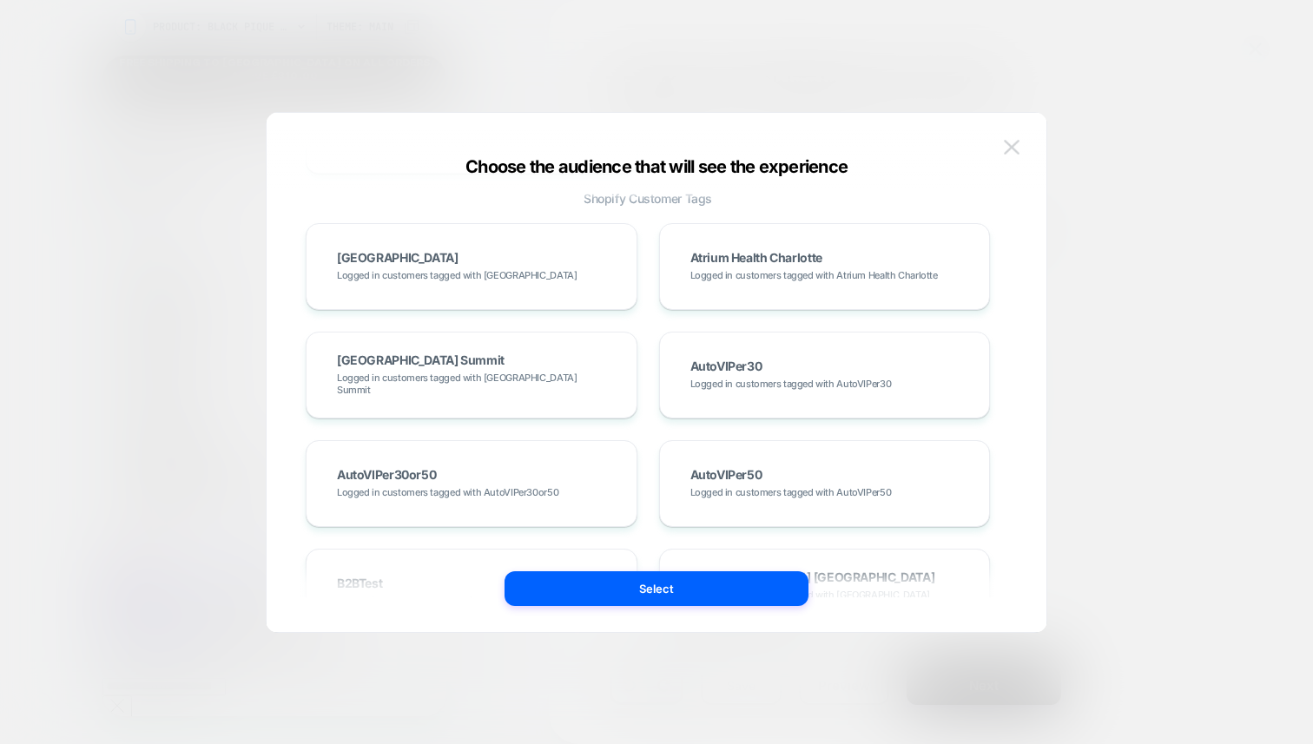
click at [1009, 146] on img at bounding box center [1012, 147] width 16 height 15
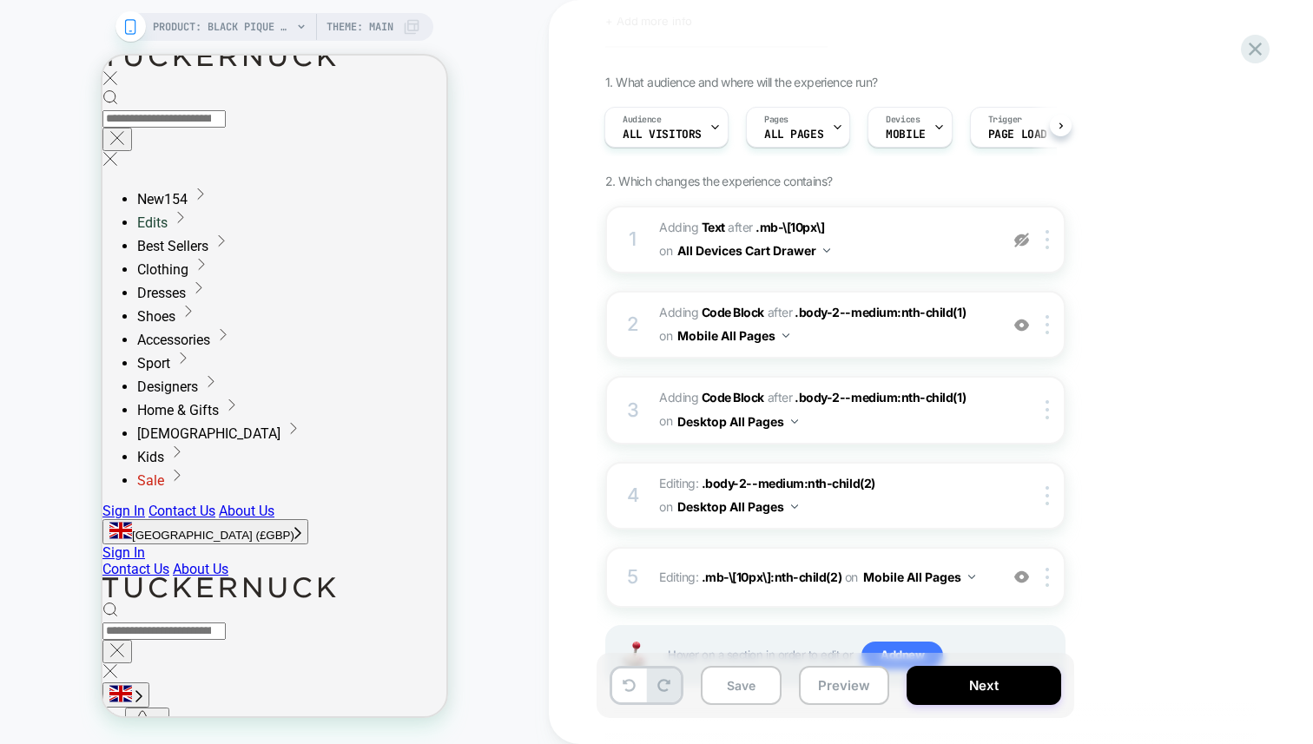
scroll to position [168, 0]
